Goal: Task Accomplishment & Management: Manage account settings

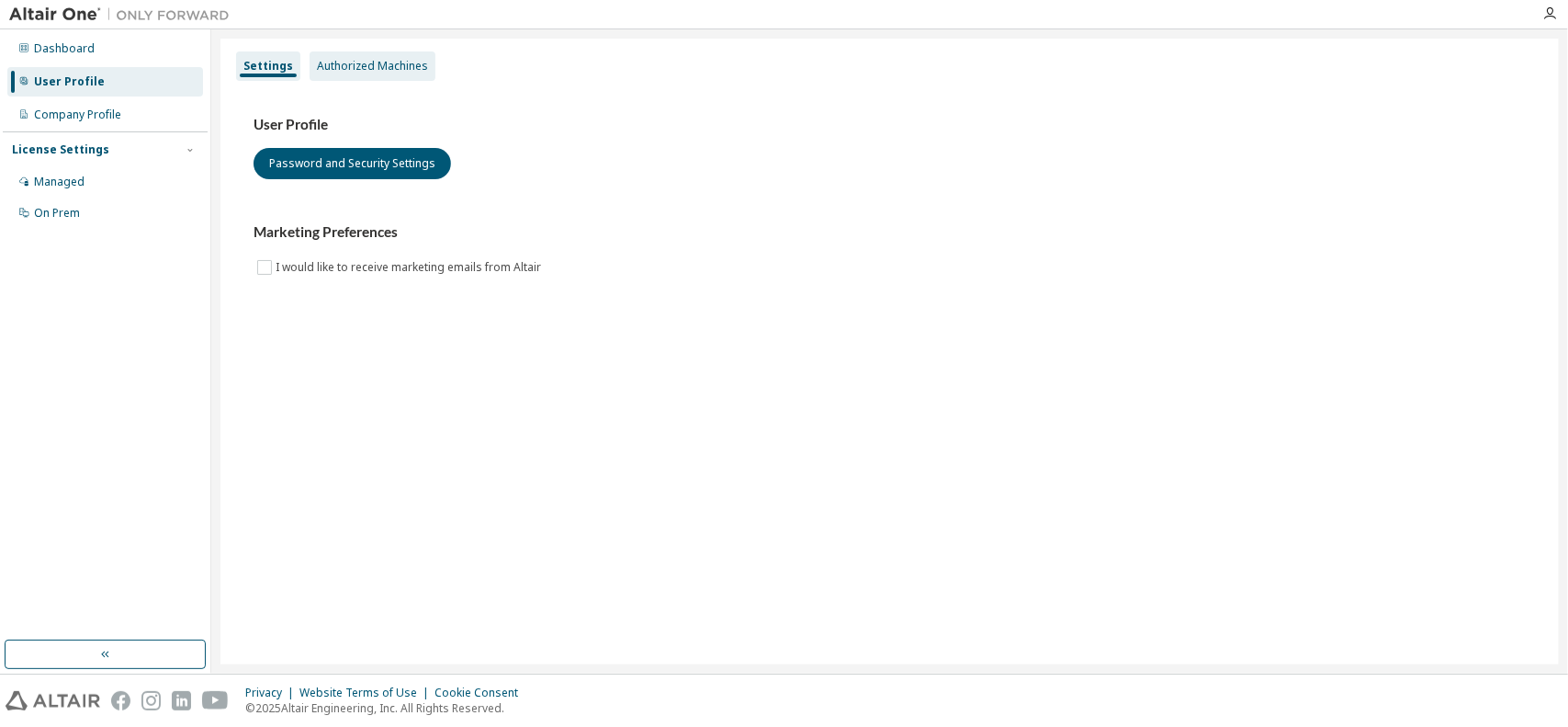
click at [368, 71] on div "Authorized Machines" at bounding box center [372, 66] width 111 height 15
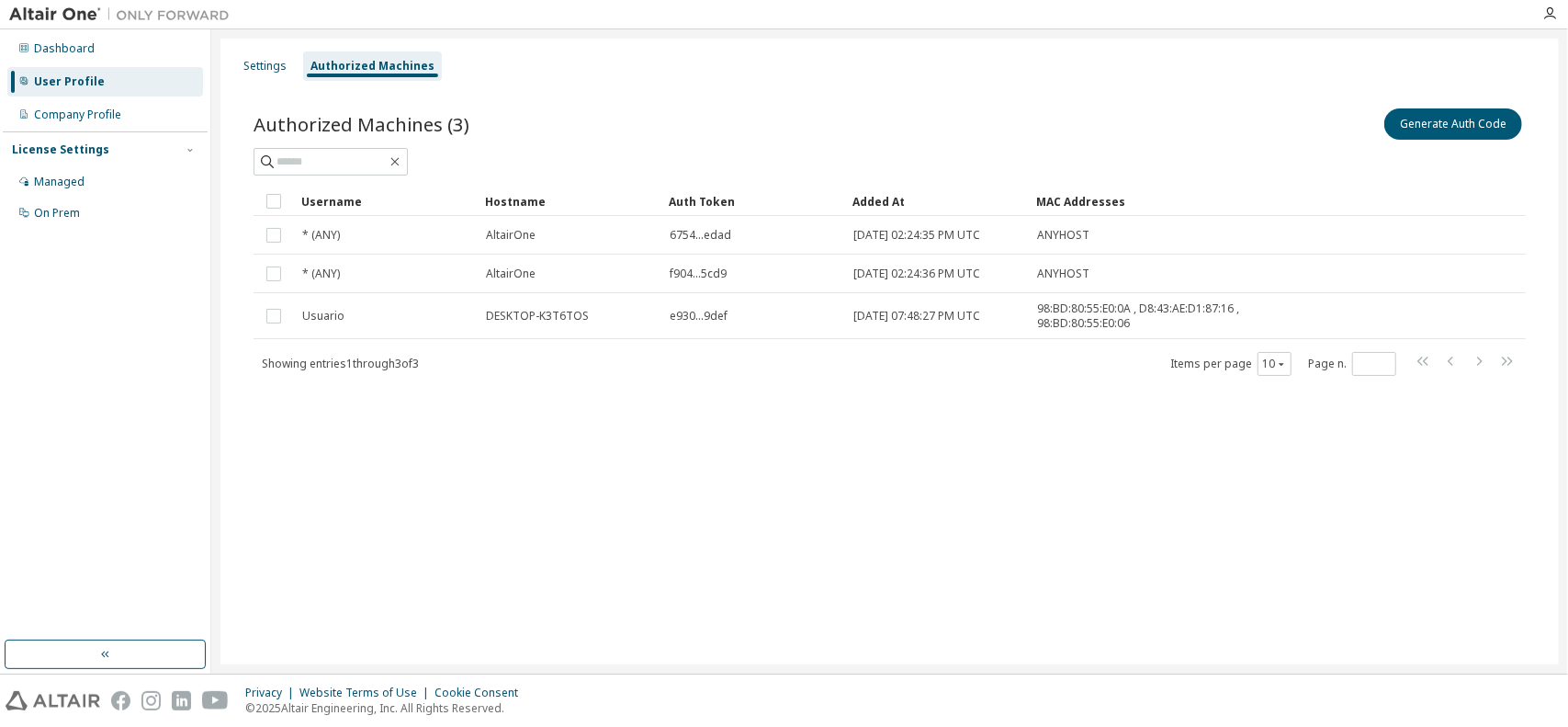
click at [287, 83] on div "Authorized Machines (3) Generate Auth Code Clear Load Save Save As Field Operat…" at bounding box center [890, 254] width 1316 height 341
click at [258, 71] on div "Settings" at bounding box center [265, 66] width 43 height 15
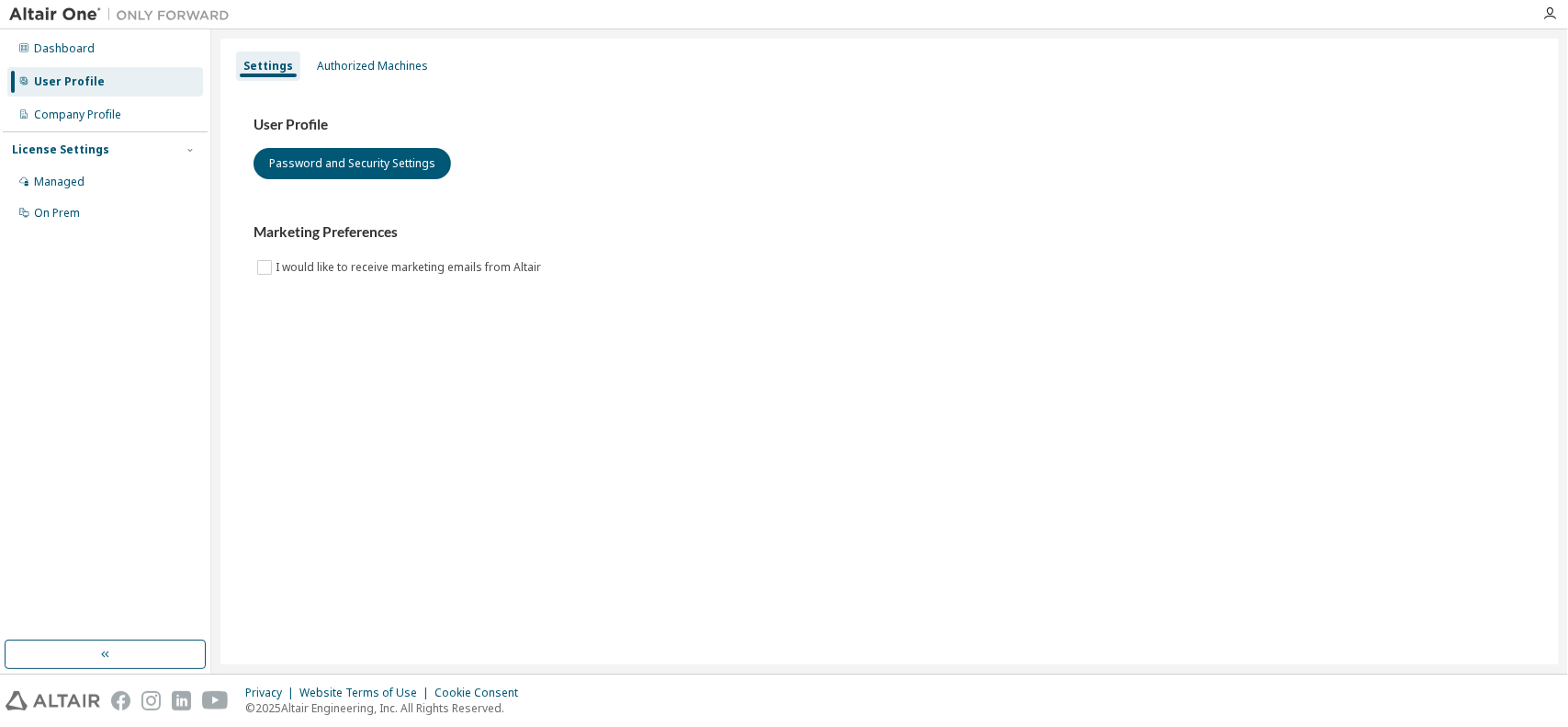
click at [392, 90] on div "User Profile Password and Security Settings Marketing Preferences I would like …" at bounding box center [890, 208] width 1316 height 251
click at [389, 78] on div "Authorized Machines" at bounding box center [371, 66] width 125 height 29
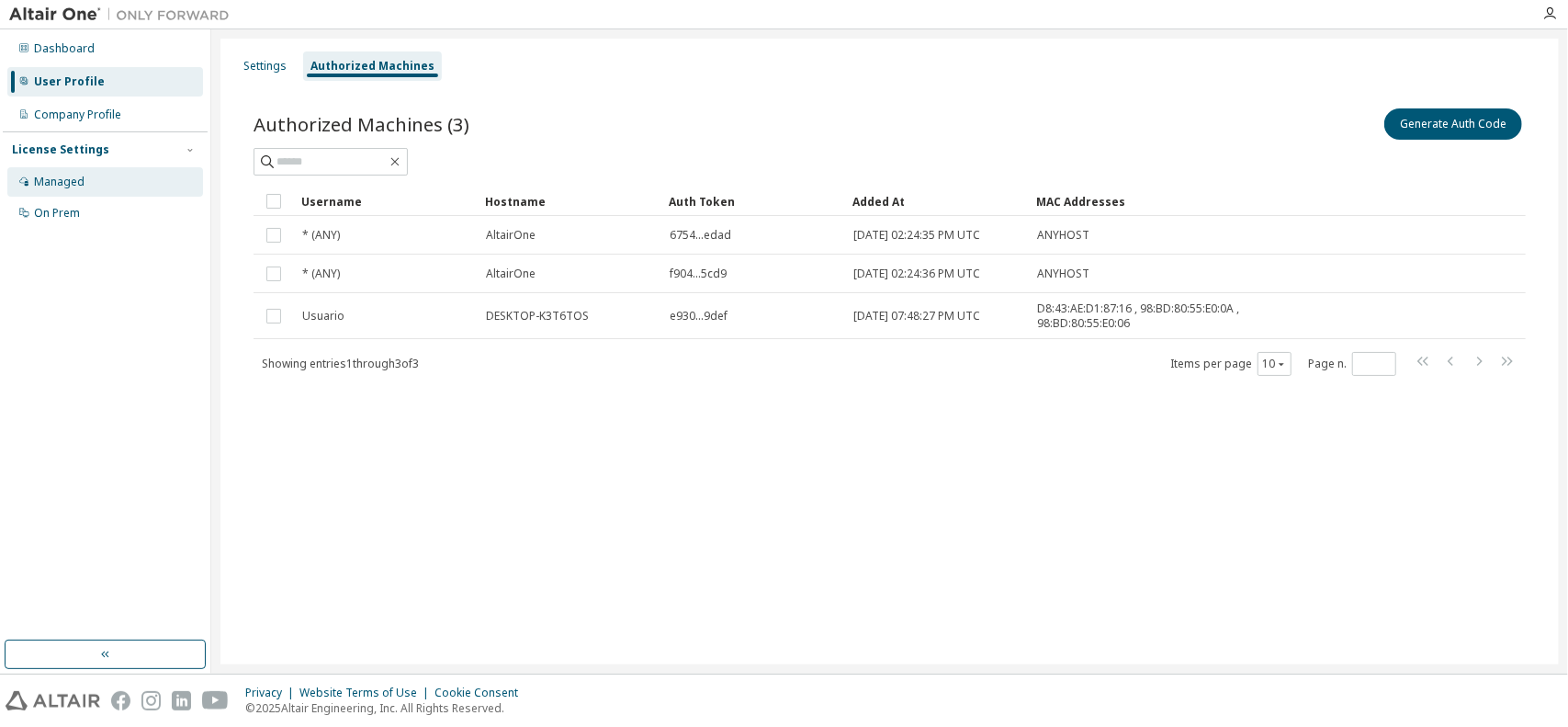
click at [108, 186] on div "Managed" at bounding box center [106, 181] width 196 height 29
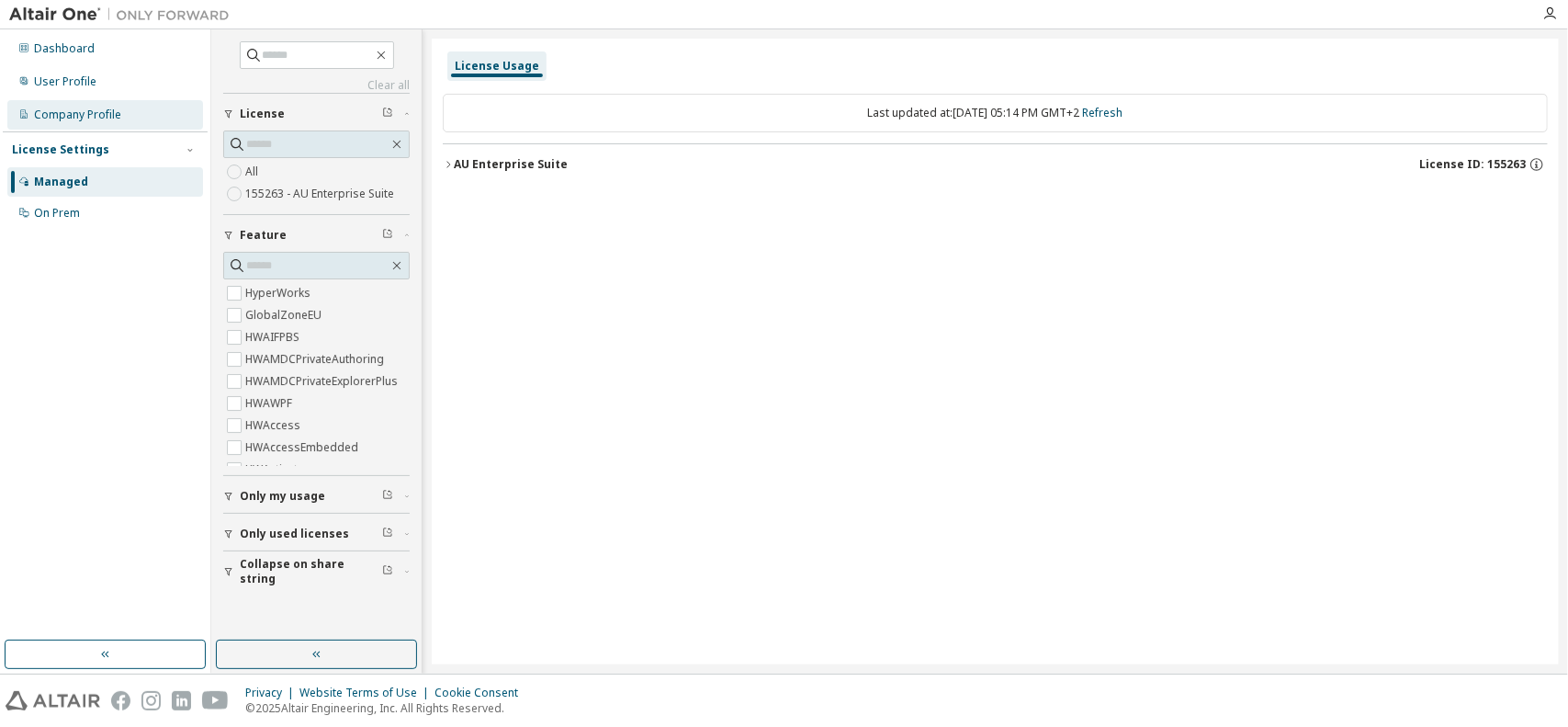
click at [77, 125] on div "Company Profile" at bounding box center [106, 114] width 196 height 29
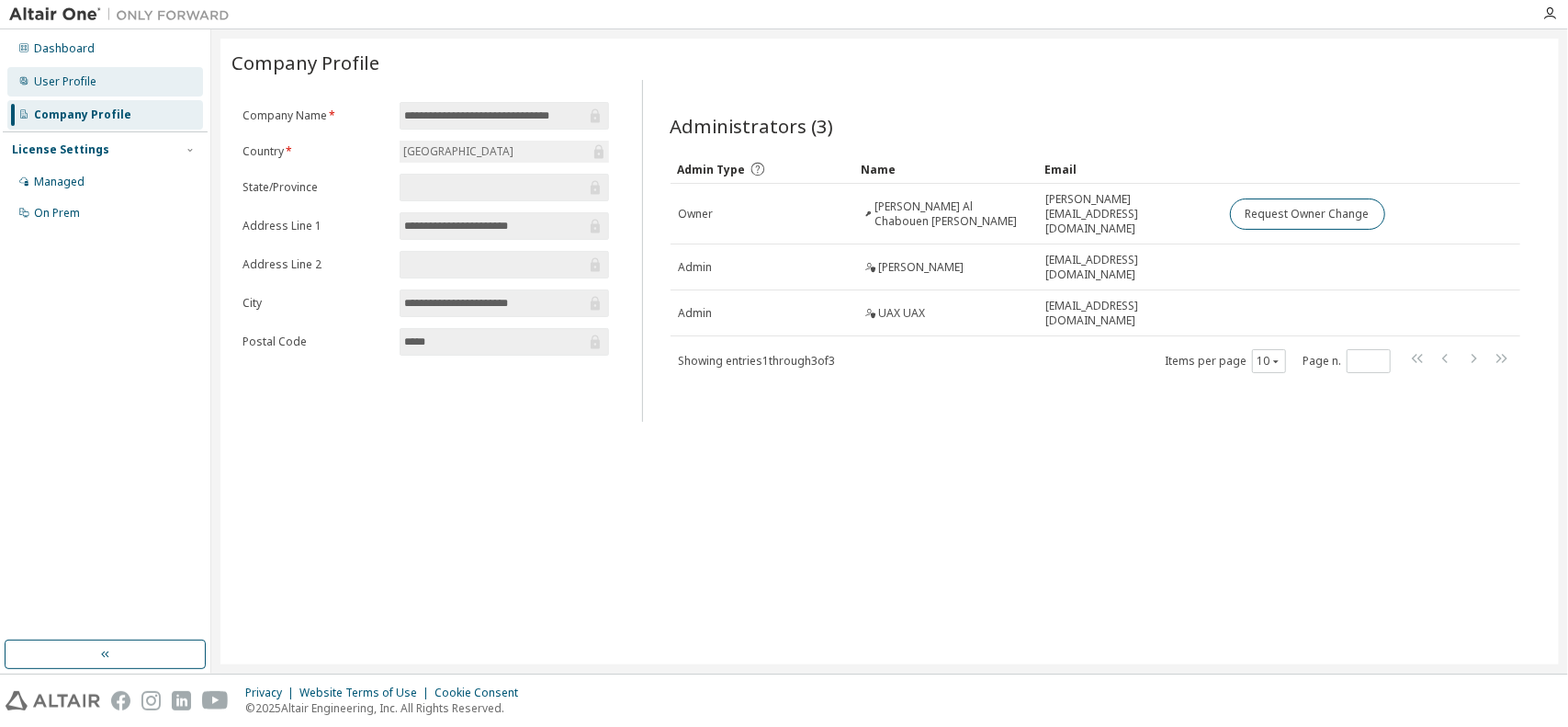
click at [79, 86] on div "User Profile" at bounding box center [65, 82] width 62 height 15
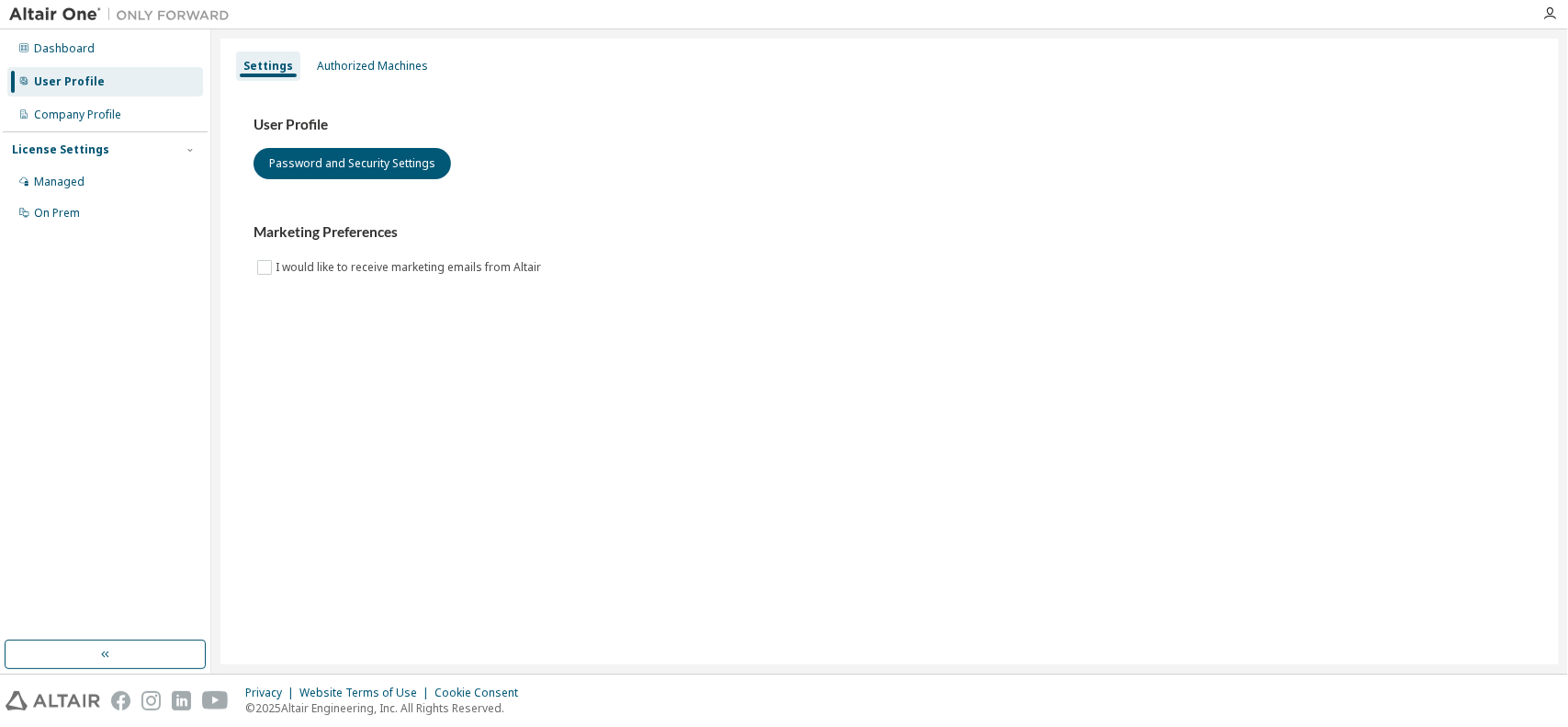
click at [42, 76] on div "User Profile" at bounding box center [69, 82] width 71 height 15
click at [362, 69] on div "Authorized Machines" at bounding box center [372, 66] width 111 height 15
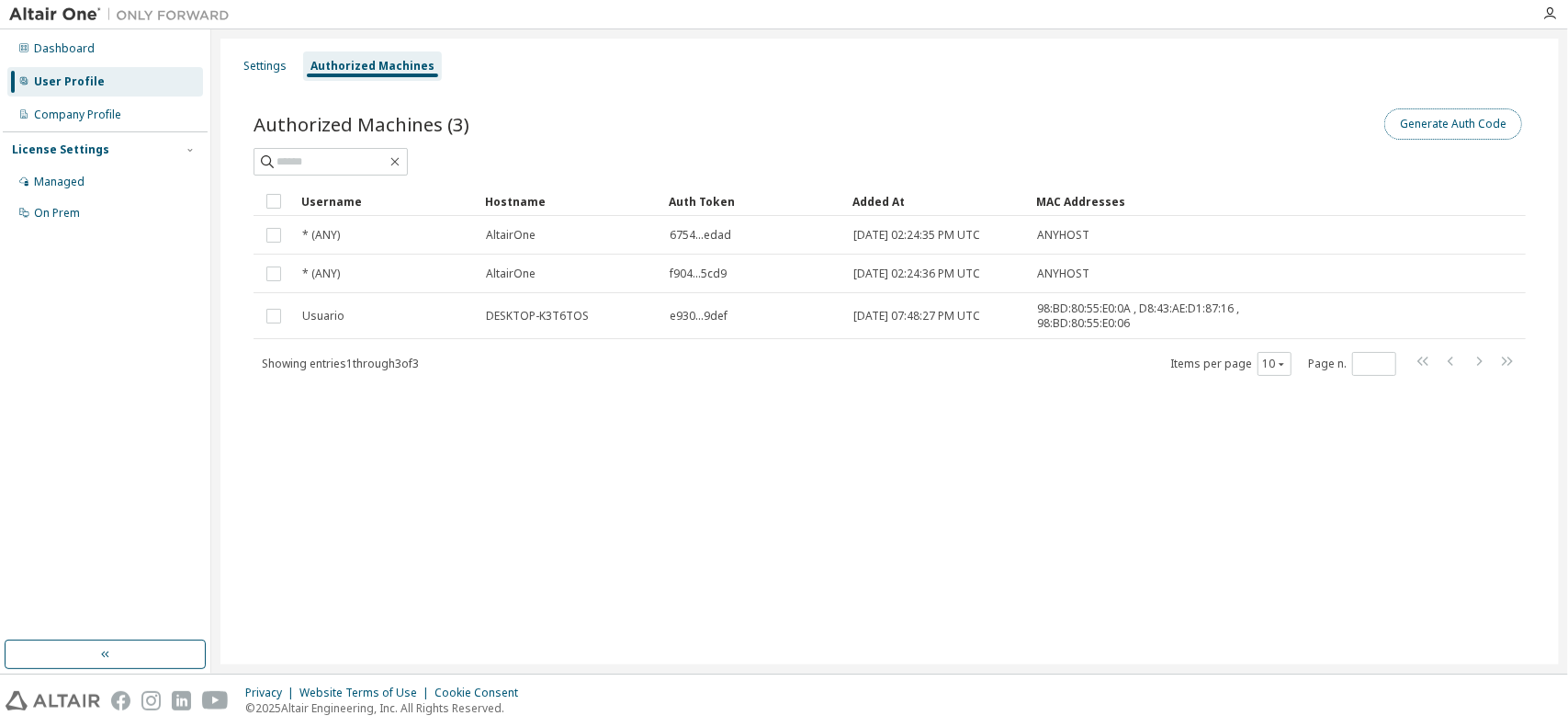
click at [1432, 129] on button "Generate Auth Code" at bounding box center [1453, 124] width 138 height 31
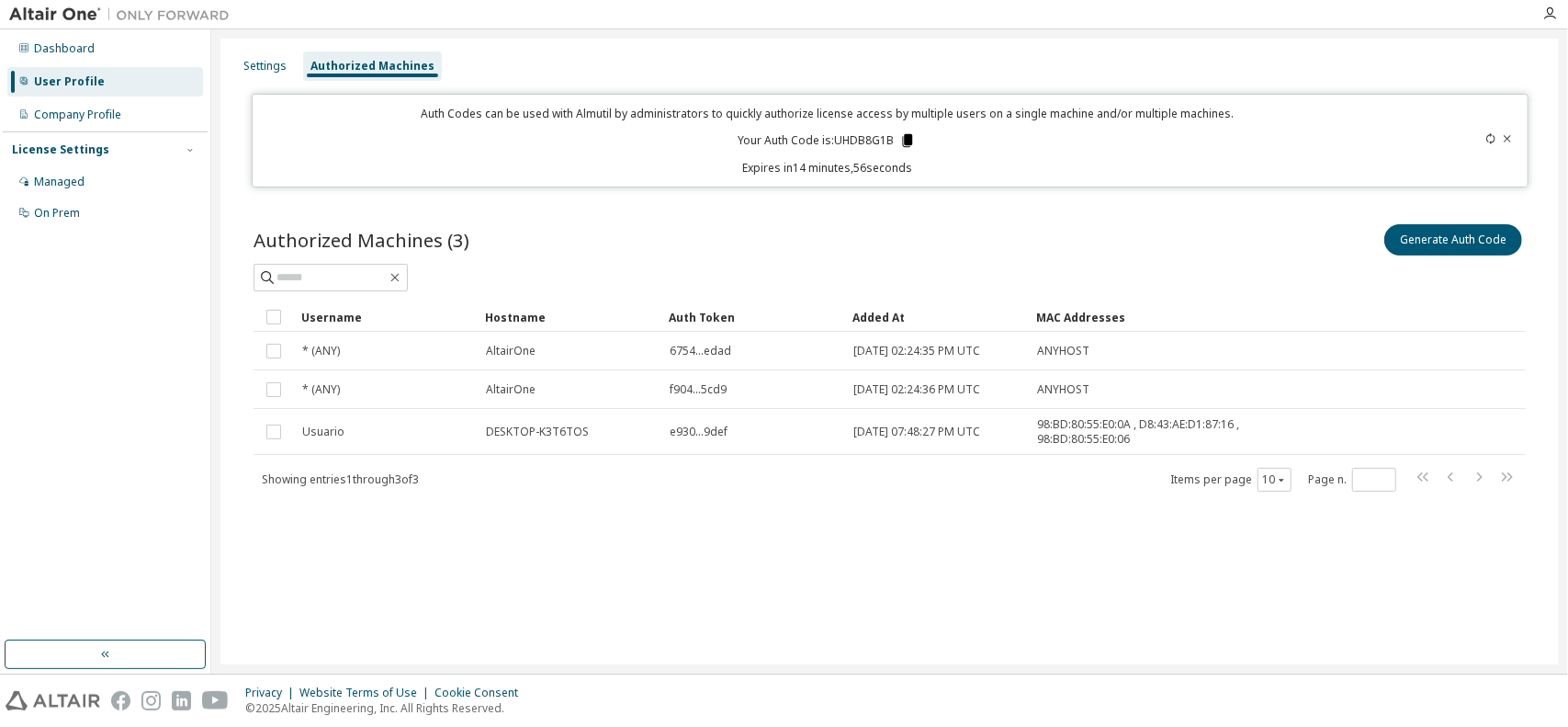
click at [911, 144] on icon at bounding box center [908, 140] width 10 height 13
